Goal: Task Accomplishment & Management: Use online tool/utility

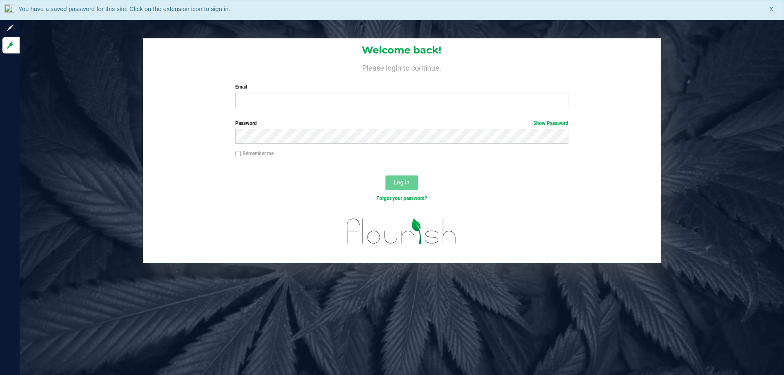
click at [302, 87] on label "Email" at bounding box center [401, 86] width 333 height 7
click at [302, 93] on input "Email" at bounding box center [401, 100] width 333 height 15
click at [299, 96] on input "Email" at bounding box center [401, 100] width 333 height 15
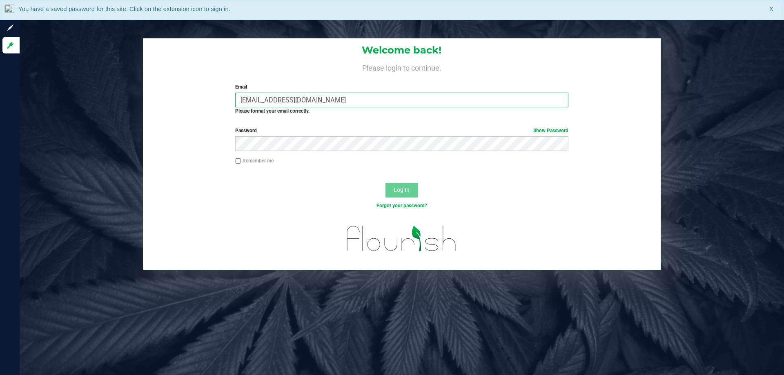
type input "pmicallef@Liveparallel.com"
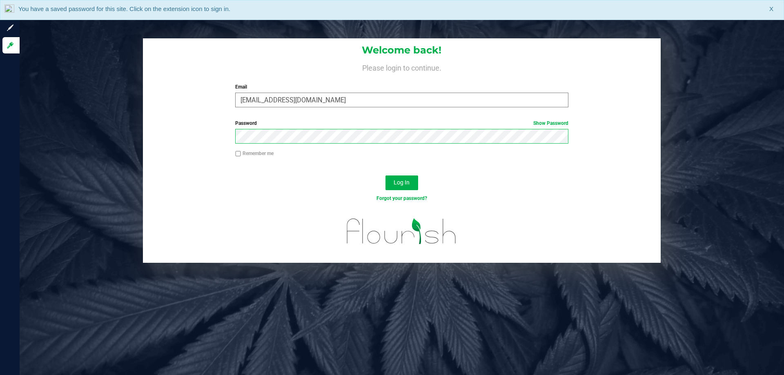
click at [385, 176] on button "Log In" at bounding box center [401, 183] width 33 height 15
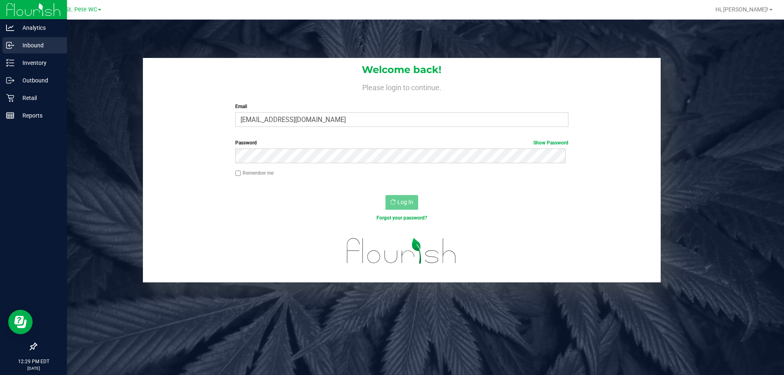
click at [30, 49] on p "Inbound" at bounding box center [38, 45] width 49 height 10
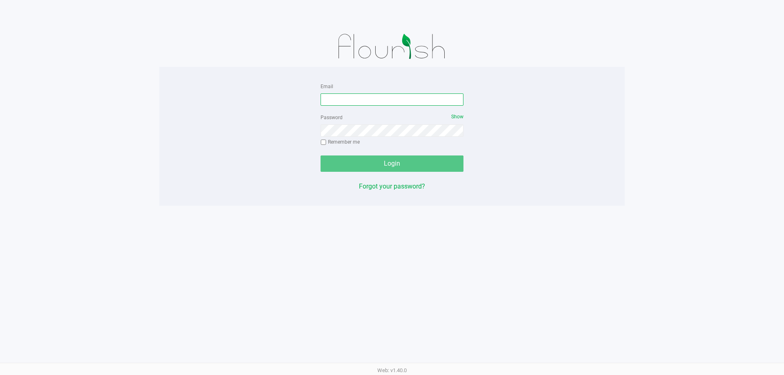
click at [345, 97] on input "Email" at bounding box center [392, 100] width 143 height 12
type input "[EMAIL_ADDRESS][DOMAIN_NAME]"
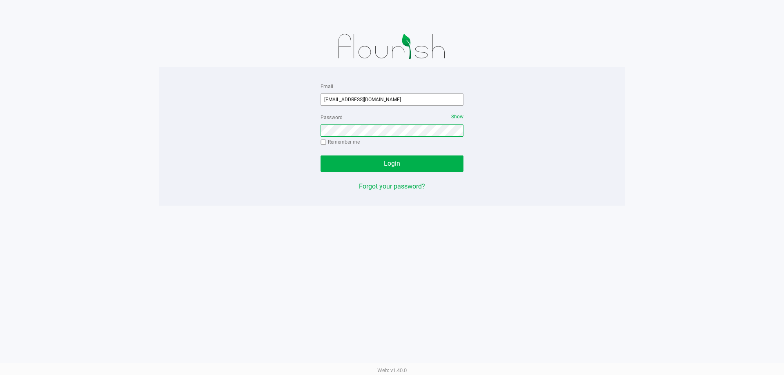
click at [321, 156] on button "Login" at bounding box center [392, 164] width 143 height 16
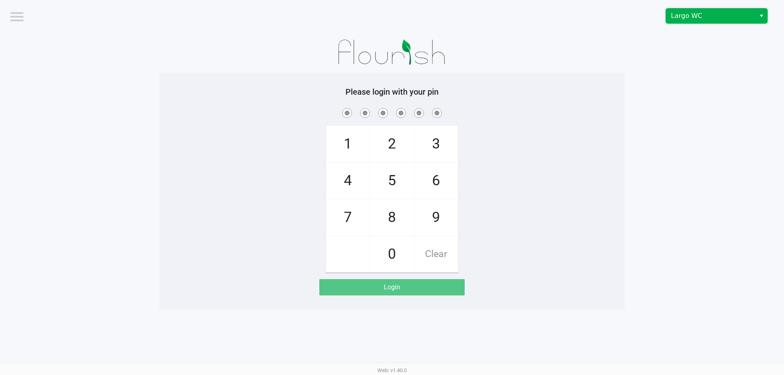
click at [714, 19] on span "Largo WC" at bounding box center [711, 16] width 80 height 10
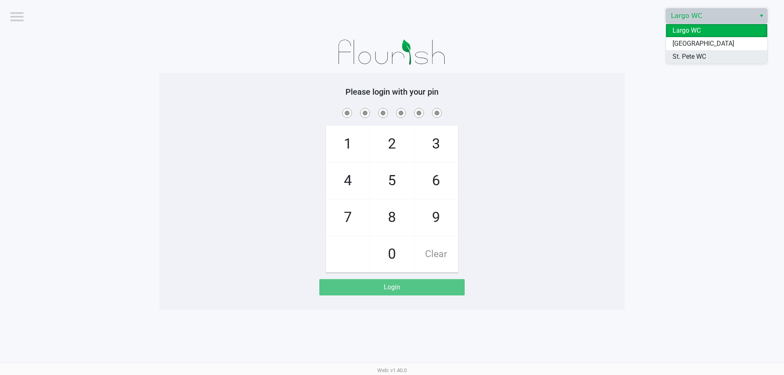
click at [701, 54] on span "St. Pete WC" at bounding box center [689, 57] width 33 height 10
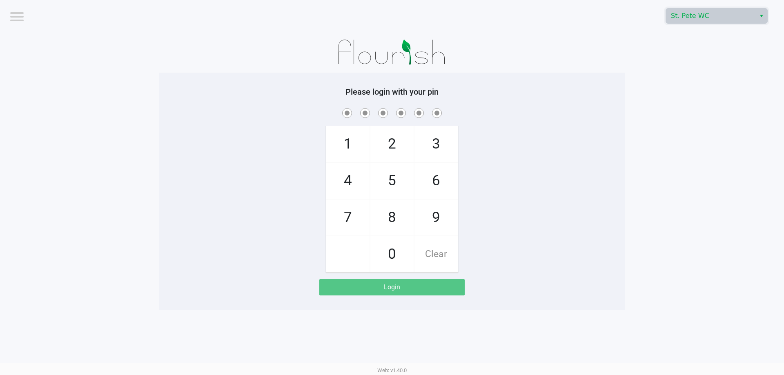
click at [703, 53] on app-pos-login-wrapper "Logout St. Pete WC Please login with your pin 1 4 7 2 5 8 0 3 6 9 Clear Login" at bounding box center [392, 155] width 784 height 310
checkbox input "true"
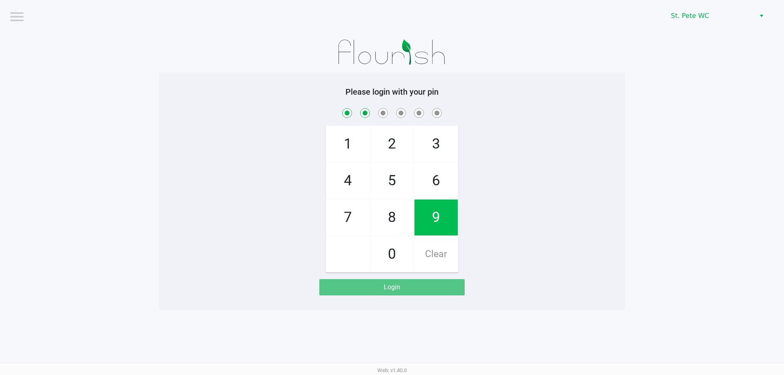
checkbox input "true"
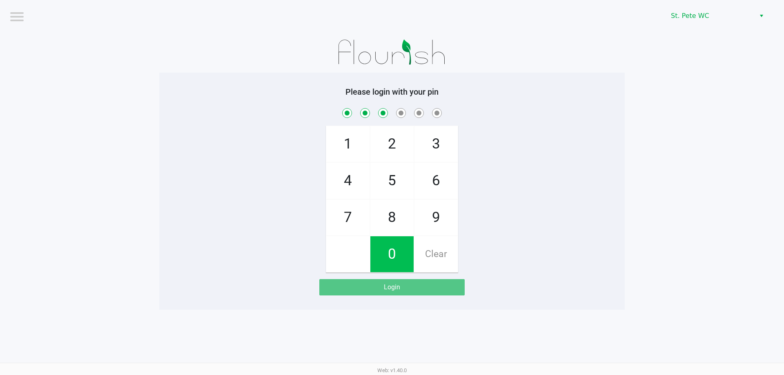
checkbox input "true"
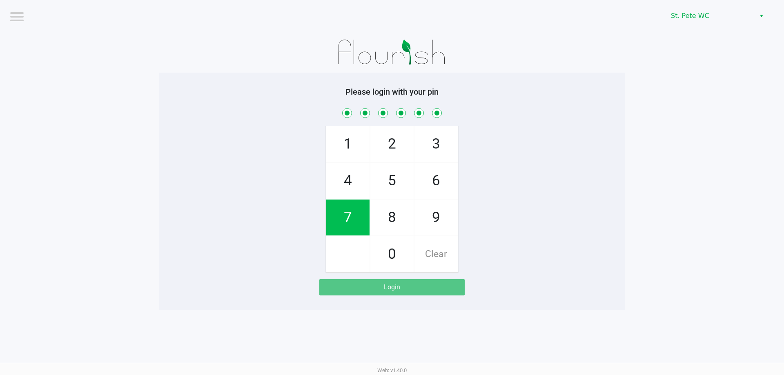
checkbox input "true"
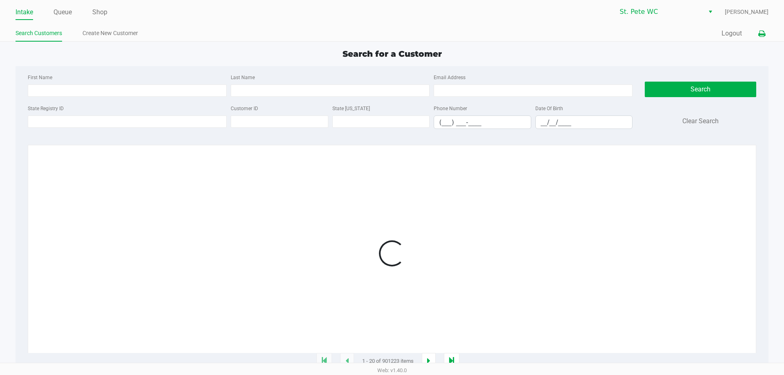
click at [764, 31] on icon at bounding box center [761, 34] width 7 height 6
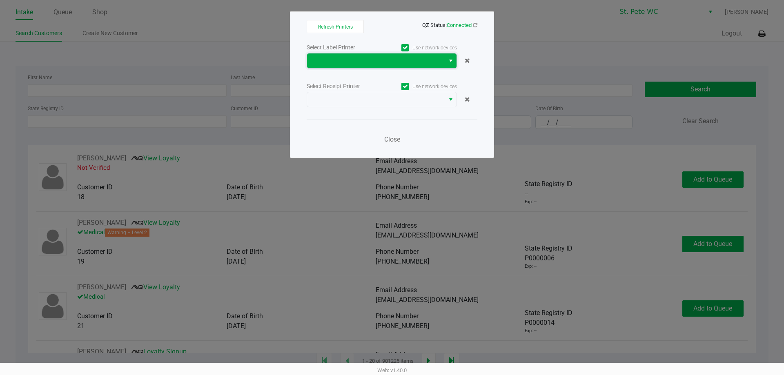
click at [418, 60] on span at bounding box center [376, 61] width 128 height 10
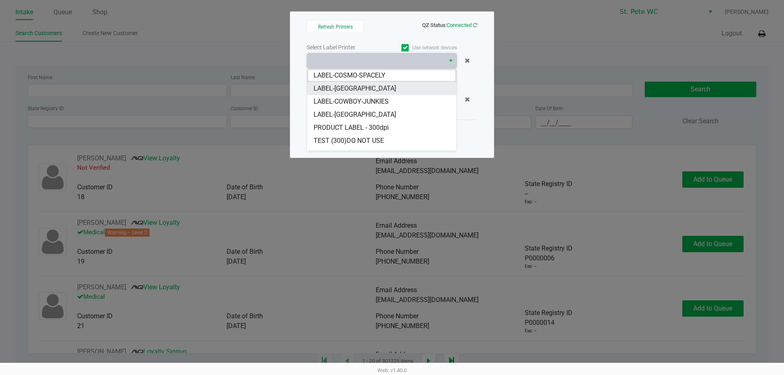
click at [388, 90] on li "LABEL-COSTA-RICA" at bounding box center [381, 88] width 149 height 13
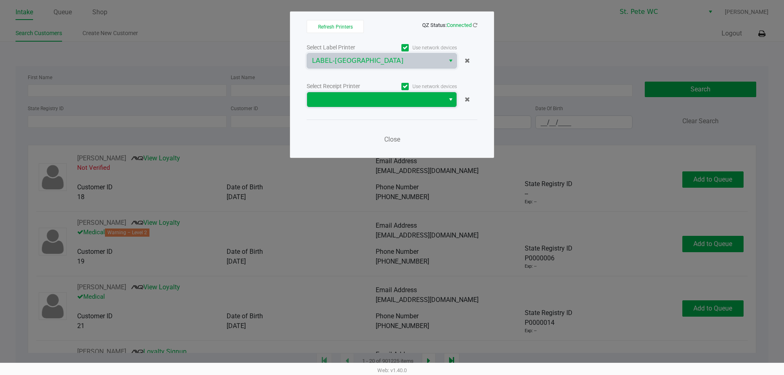
drag, startPoint x: 385, startPoint y: 100, endPoint x: 384, endPoint y: 104, distance: 4.7
click at [385, 100] on span at bounding box center [376, 100] width 128 height 10
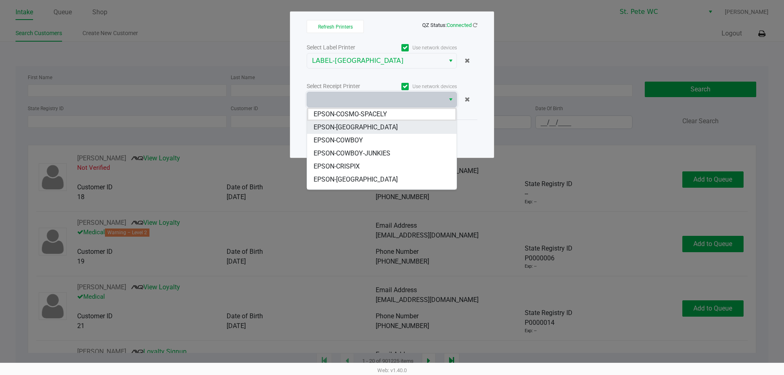
click at [376, 126] on li "EPSON-COSTA-RICA" at bounding box center [381, 127] width 149 height 13
drag, startPoint x: 376, startPoint y: 126, endPoint x: 381, endPoint y: 131, distance: 6.9
click at [376, 127] on div "Close" at bounding box center [392, 135] width 171 height 30
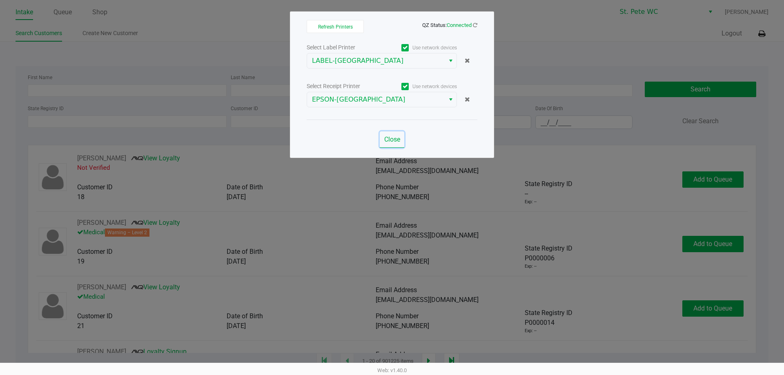
click at [387, 135] on button "Close" at bounding box center [392, 139] width 25 height 16
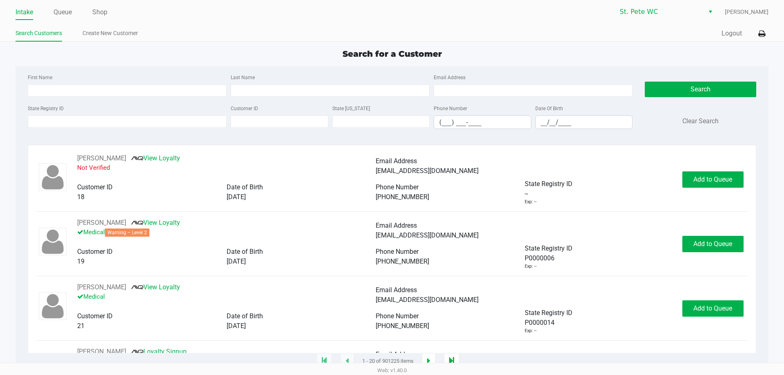
click at [73, 19] on ul "Intake Queue Shop" at bounding box center [204, 13] width 377 height 14
click at [69, 15] on link "Queue" at bounding box center [62, 12] width 18 height 11
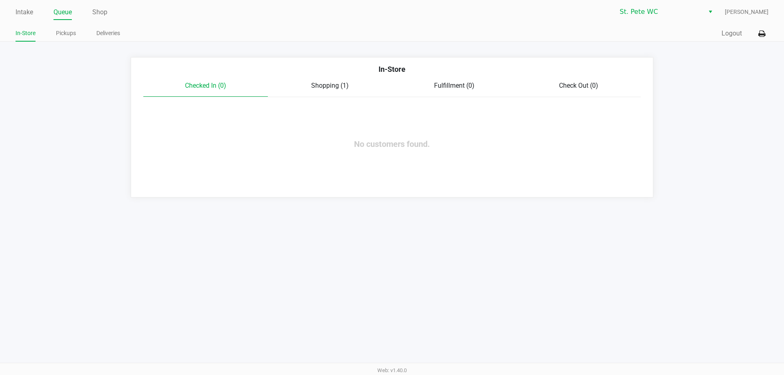
click at [326, 82] on span "Shopping (1)" at bounding box center [330, 86] width 38 height 8
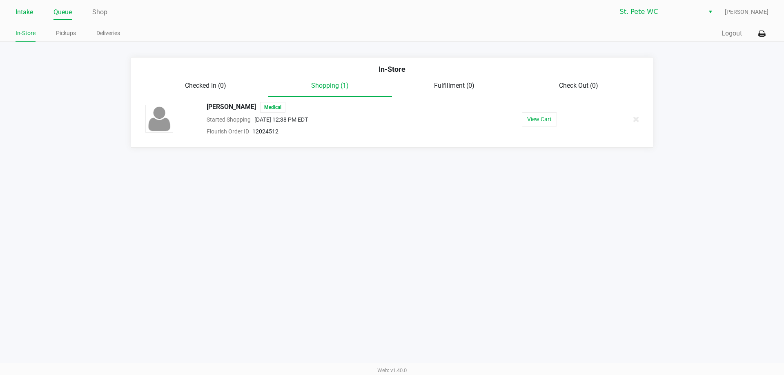
click at [25, 14] on link "Intake" at bounding box center [25, 12] width 18 height 11
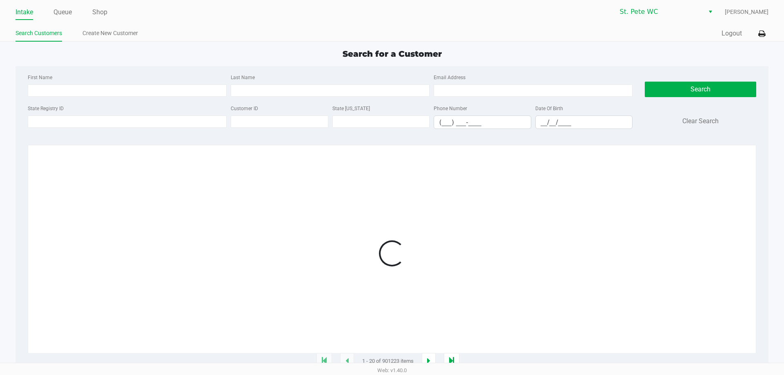
click at [746, 33] on div "Quick Sale Logout" at bounding box center [580, 33] width 377 height 15
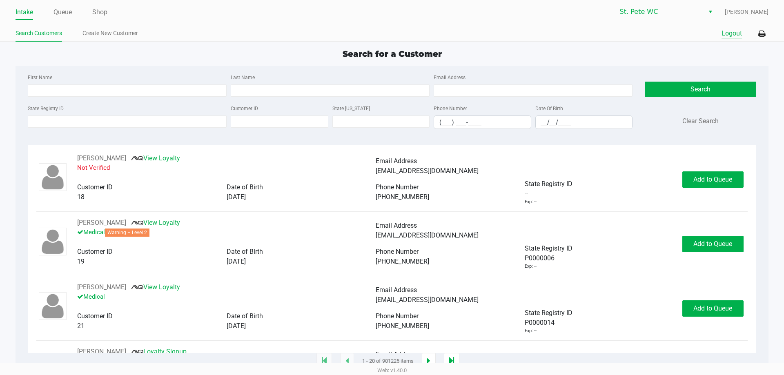
click at [741, 33] on button "Logout" at bounding box center [732, 34] width 20 height 10
